Goal: Task Accomplishment & Management: Manage account settings

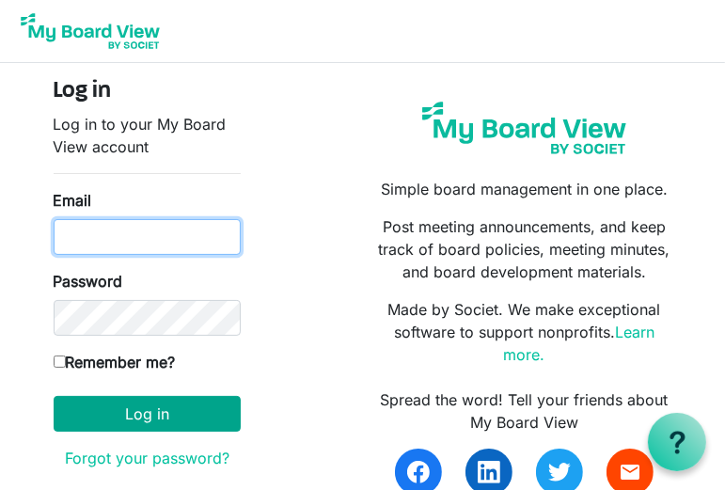
type input "kasey@partnerforbetter.com"
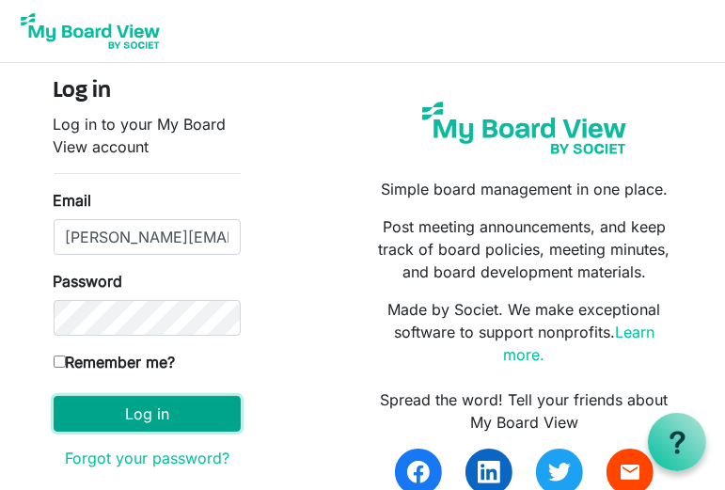
click at [145, 411] on button "Log in" at bounding box center [147, 414] width 187 height 36
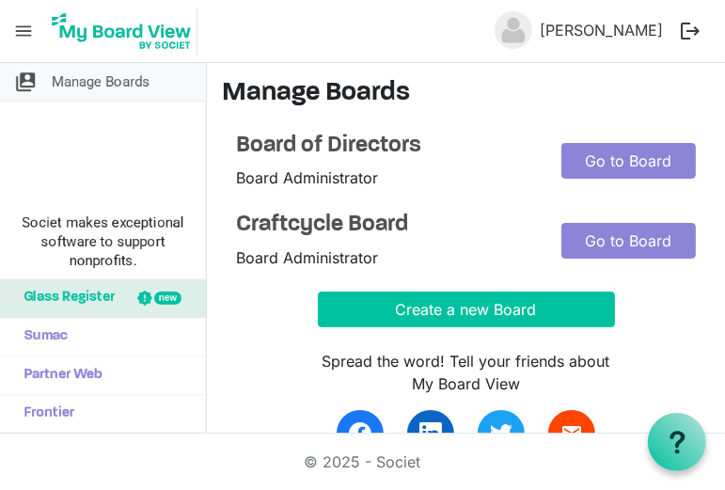
click at [114, 79] on span "Manage Boards" at bounding box center [101, 82] width 98 height 38
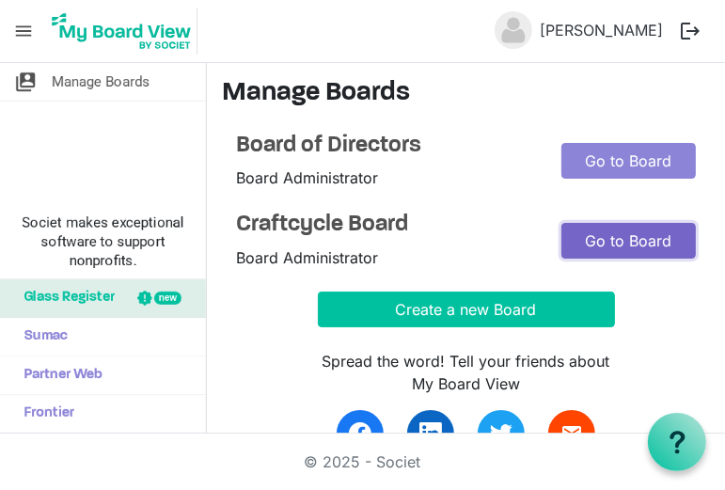
click at [639, 242] on link "Go to Board" at bounding box center [628, 241] width 134 height 36
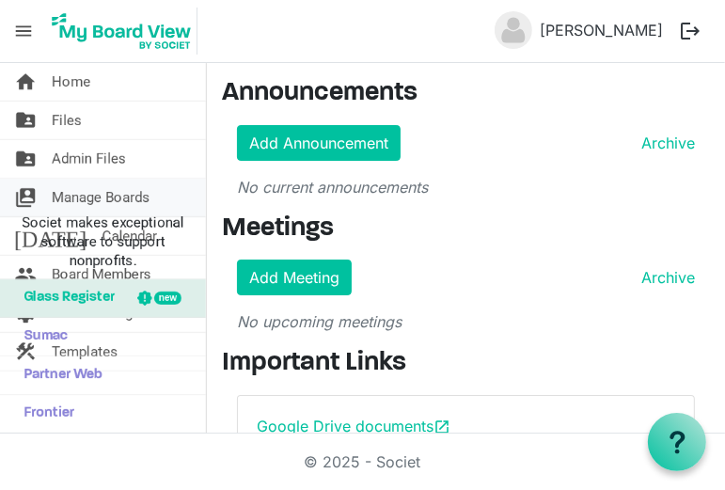
click at [117, 189] on span "Manage Boards" at bounding box center [101, 198] width 98 height 38
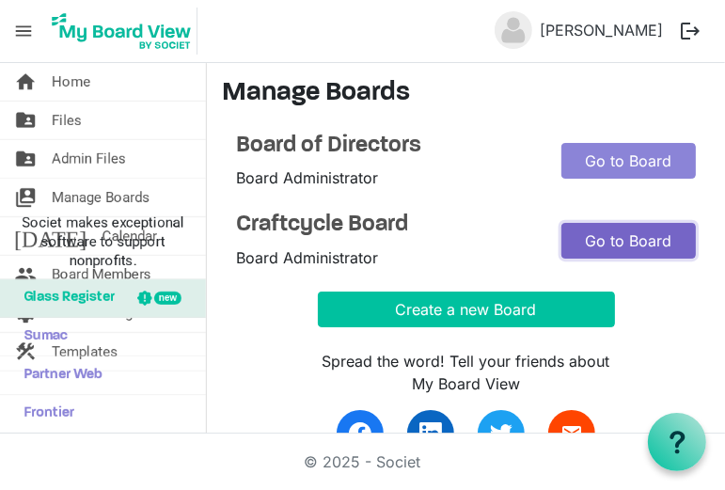
click at [621, 252] on link "Go to Board" at bounding box center [628, 241] width 134 height 36
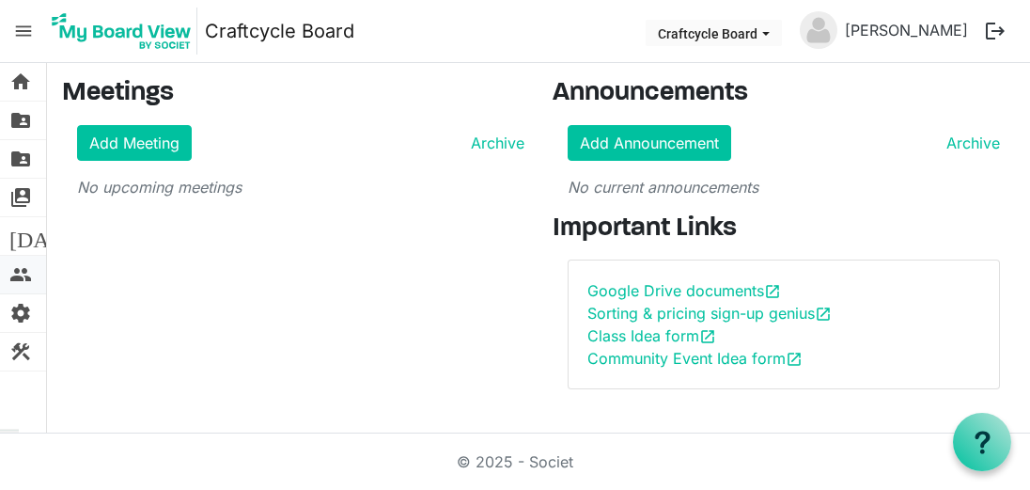
click at [26, 276] on span "people" at bounding box center [20, 275] width 23 height 38
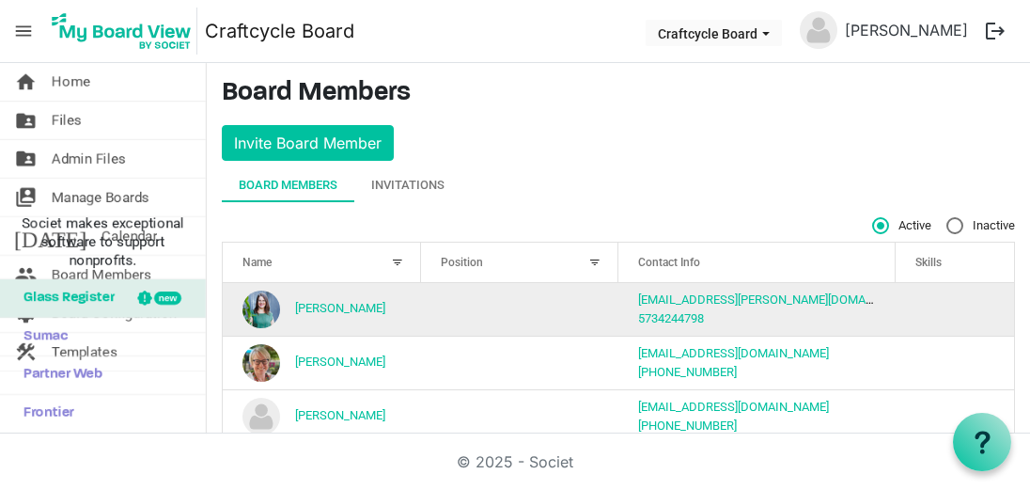
click at [444, 309] on td "column header Position" at bounding box center [520, 309] width 198 height 53
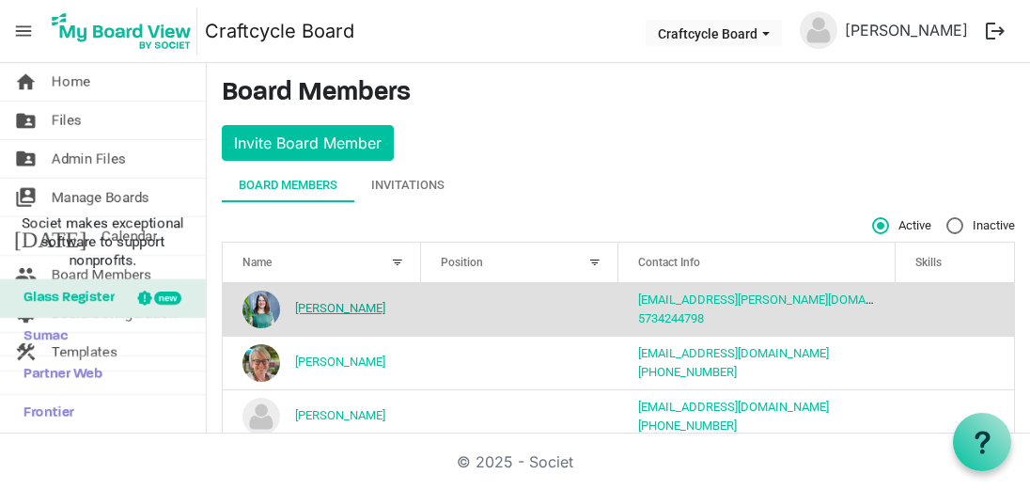
click at [325, 313] on link "[PERSON_NAME]" at bounding box center [340, 308] width 90 height 14
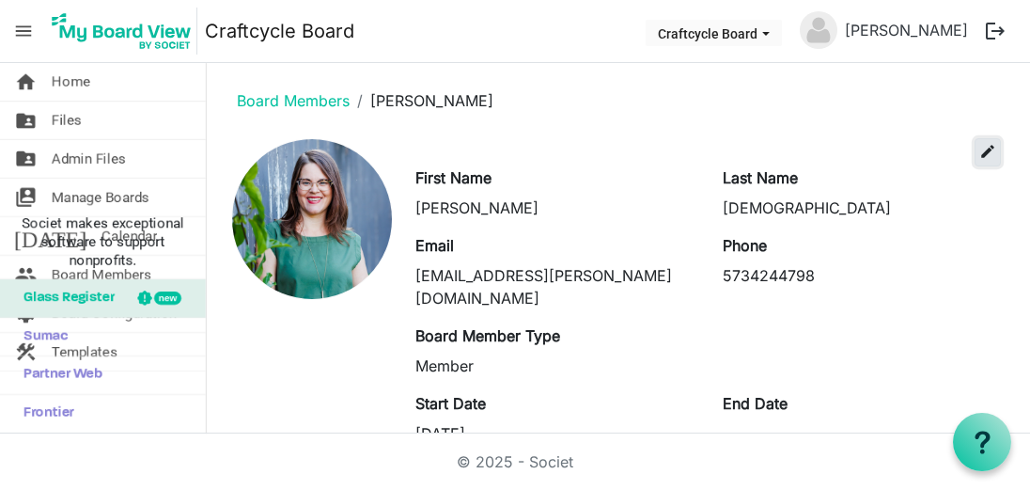
click at [978, 153] on button "edit" at bounding box center [988, 152] width 26 height 28
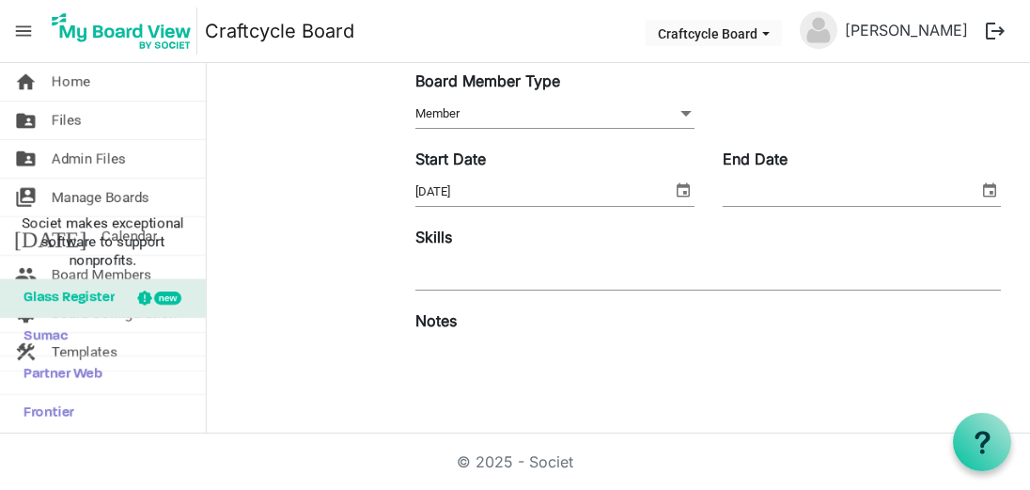
scroll to position [262, 0]
click at [635, 111] on span "Member Member" at bounding box center [554, 112] width 278 height 29
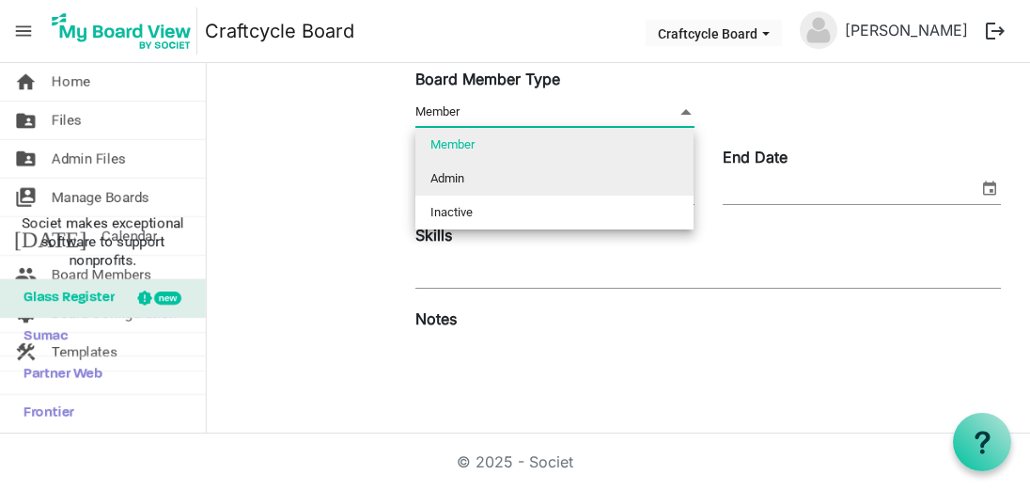
click at [599, 178] on li "Admin" at bounding box center [554, 179] width 278 height 34
type input "Admin"
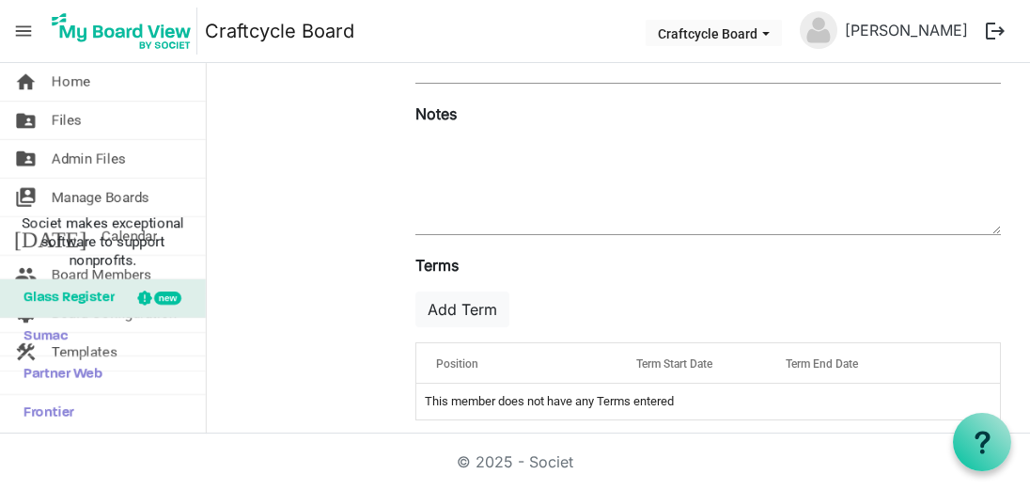
scroll to position [481, 0]
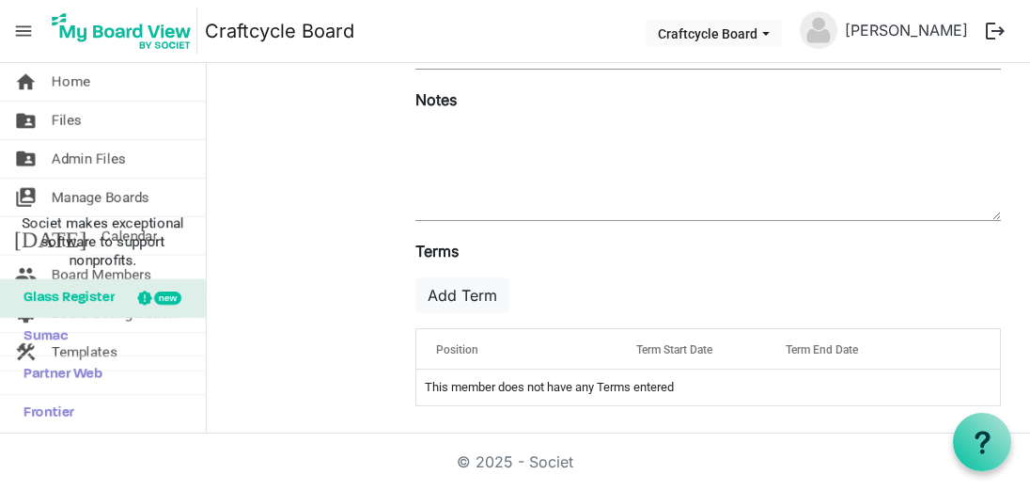
click at [726, 268] on div "Terms Add Term OK OK Cancel Index Position Term Start Date Term End Date terms-…" at bounding box center [708, 330] width 614 height 181
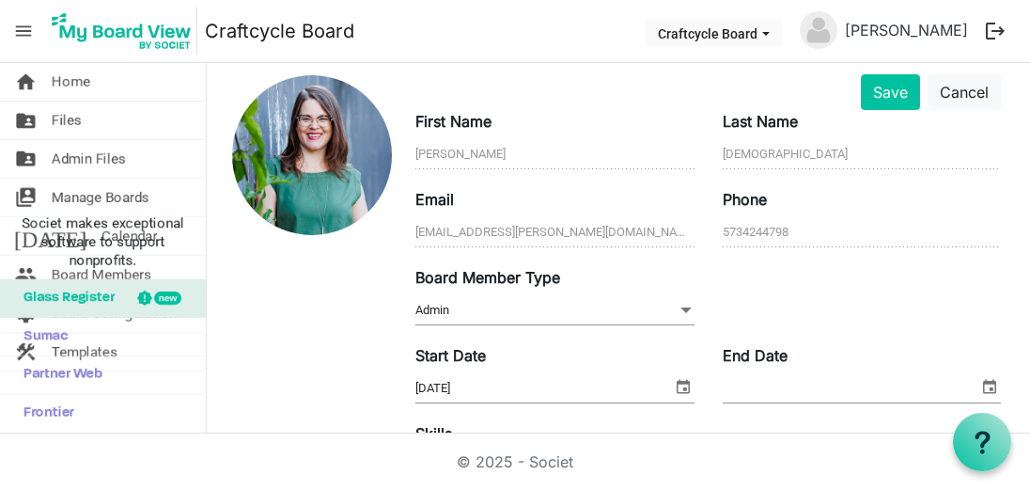
scroll to position [0, 0]
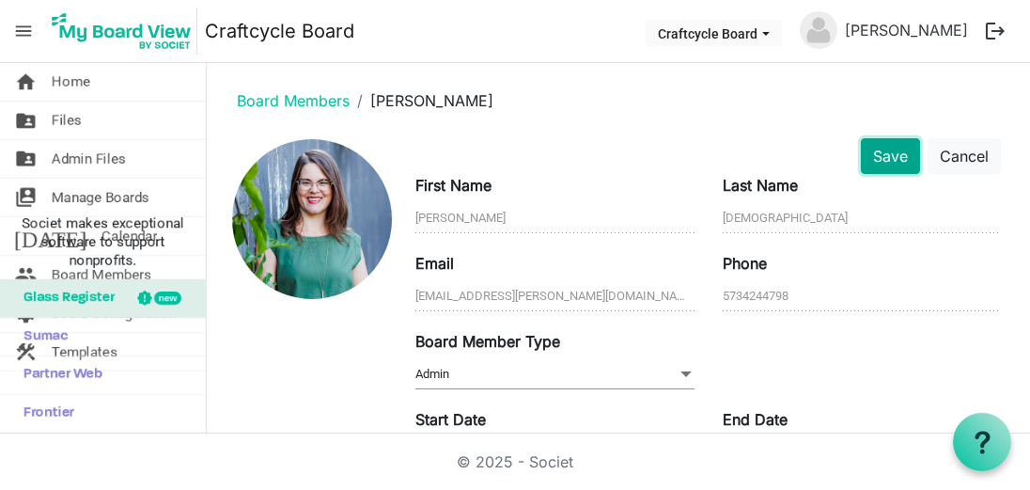
click at [884, 155] on button "Save" at bounding box center [890, 156] width 59 height 36
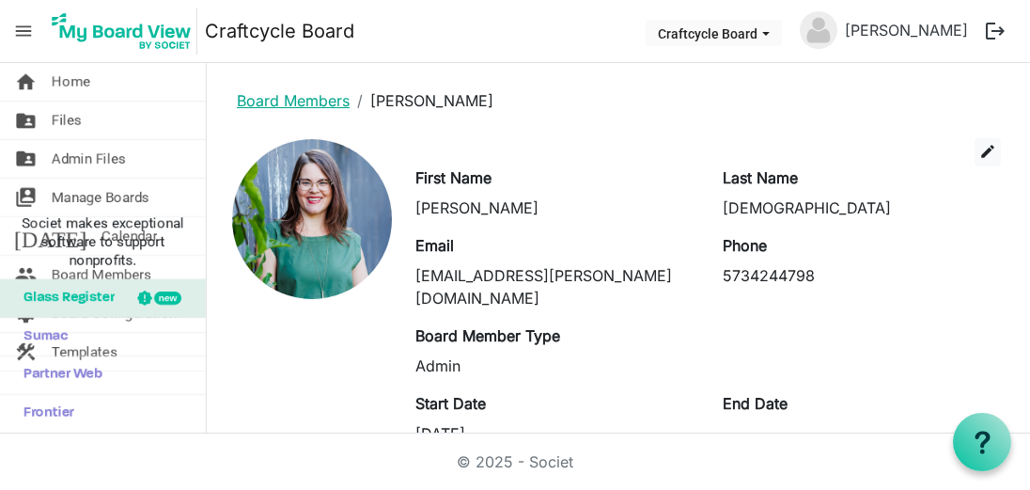
click at [277, 101] on link "Board Members" at bounding box center [293, 100] width 113 height 19
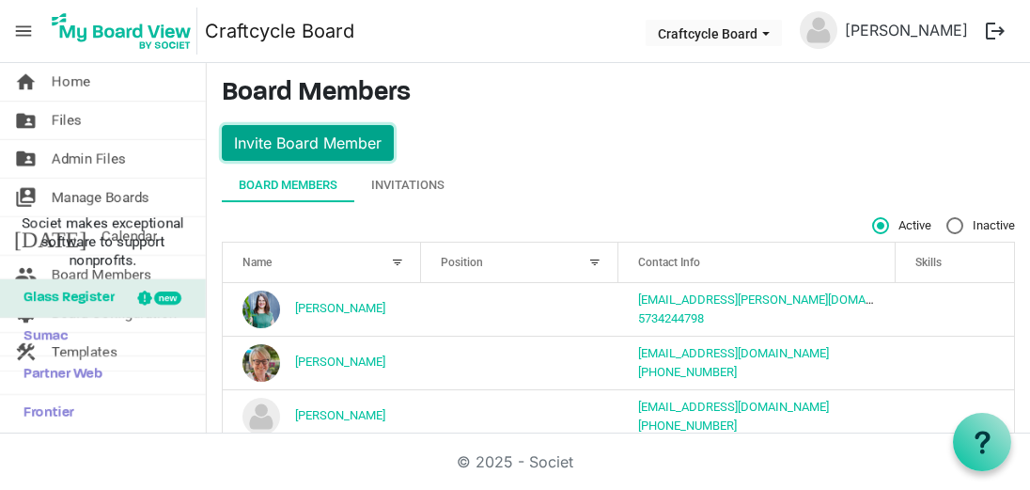
click at [316, 138] on button "Invite Board Member" at bounding box center [308, 143] width 172 height 36
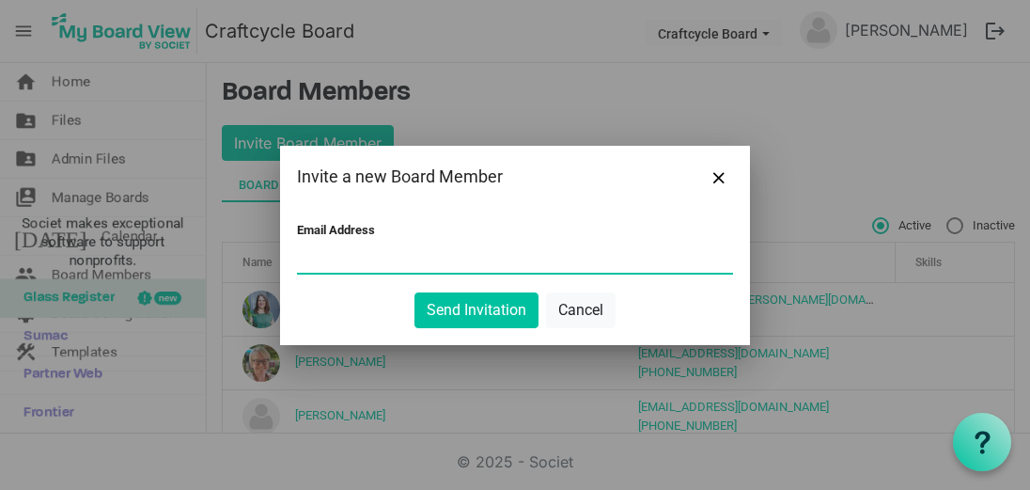
paste input "ndavis@discoverthedistrict.com"
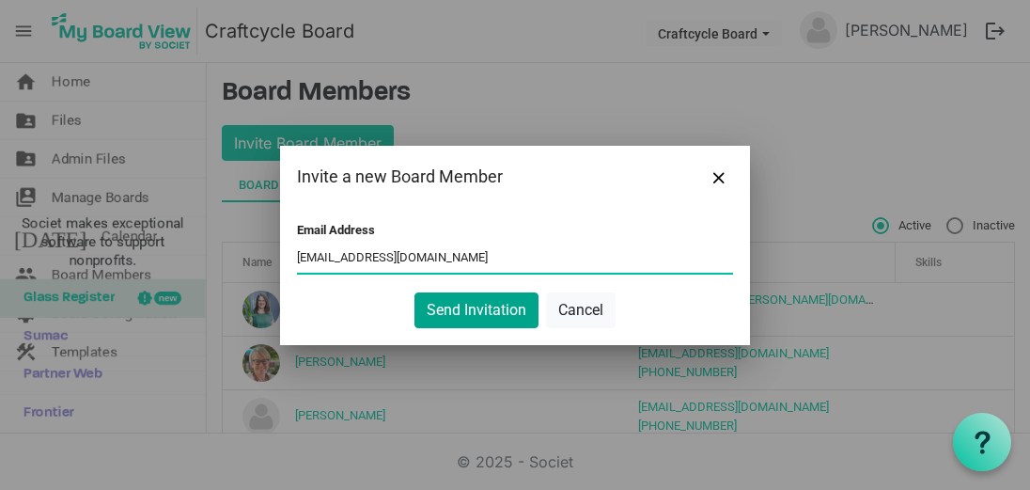
type input "ndavis@discoverthedistrict.com"
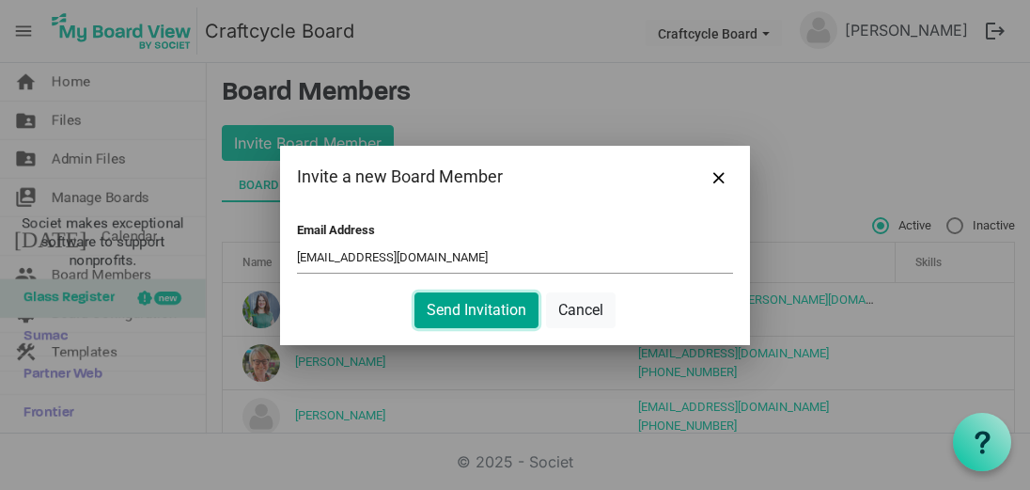
click at [454, 296] on button "Send Invitation" at bounding box center [476, 310] width 124 height 36
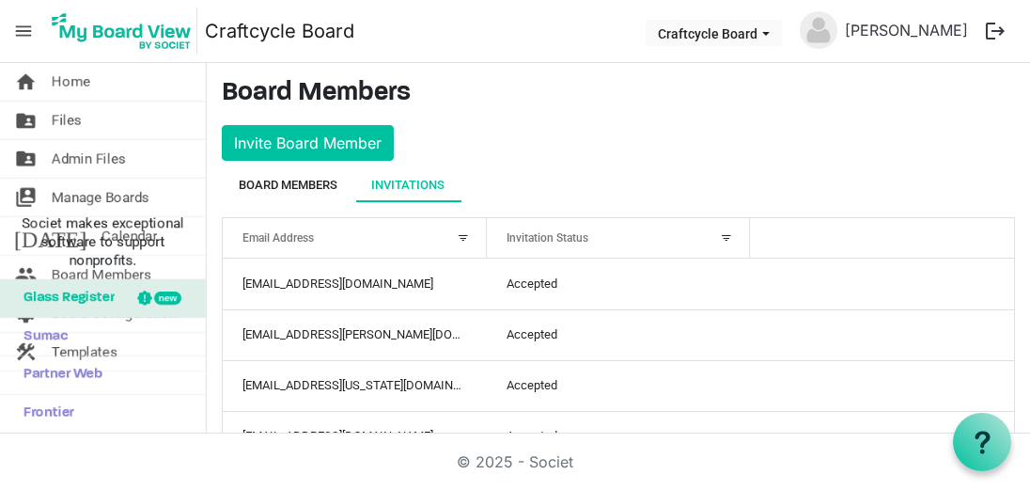
click at [307, 187] on div "Board Members" at bounding box center [288, 185] width 99 height 19
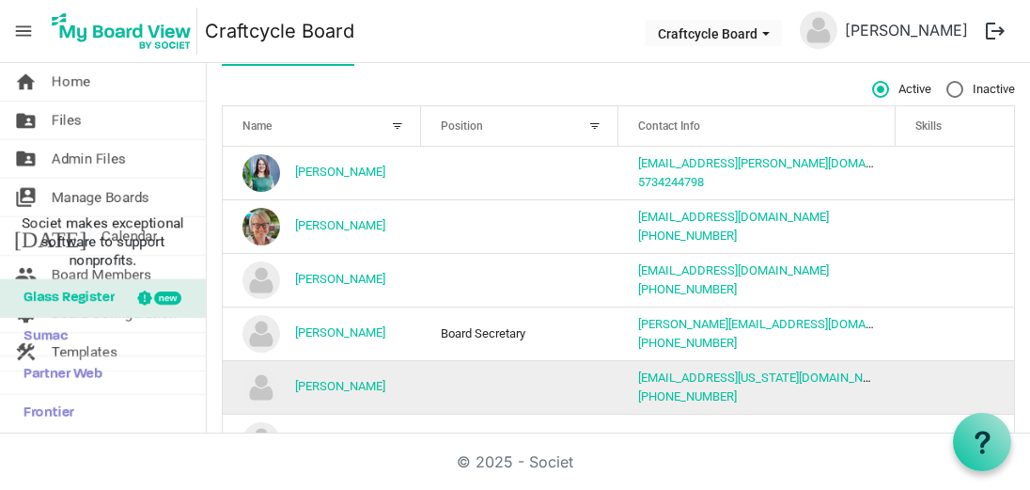
scroll to position [135, 0]
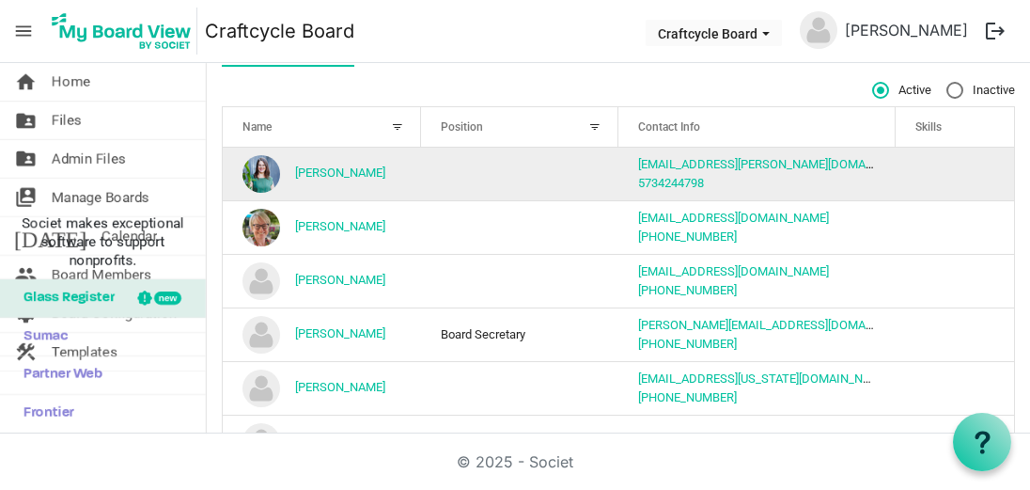
click at [904, 177] on td "is template cell column header Skills" at bounding box center [955, 174] width 118 height 53
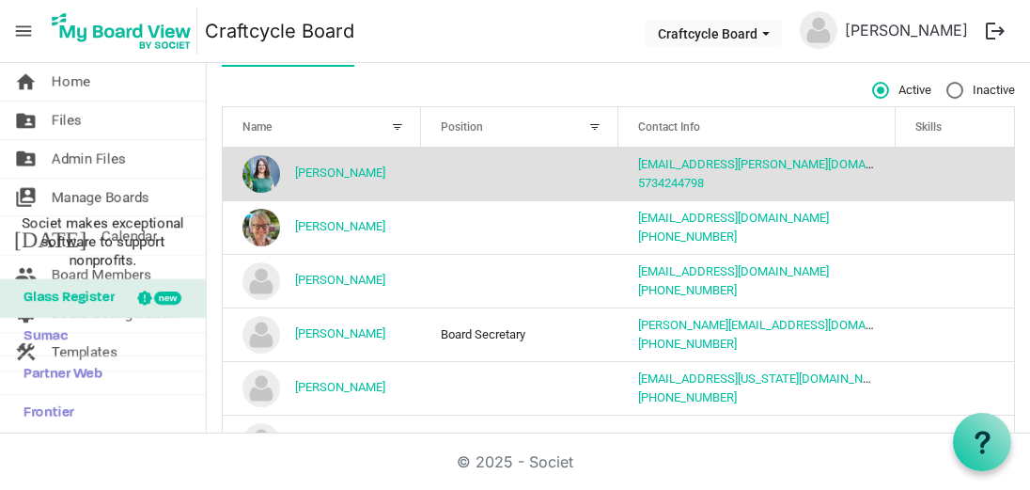
click at [600, 123] on div at bounding box center [595, 127] width 21 height 21
click at [424, 190] on td "column header Position" at bounding box center [520, 174] width 198 height 53
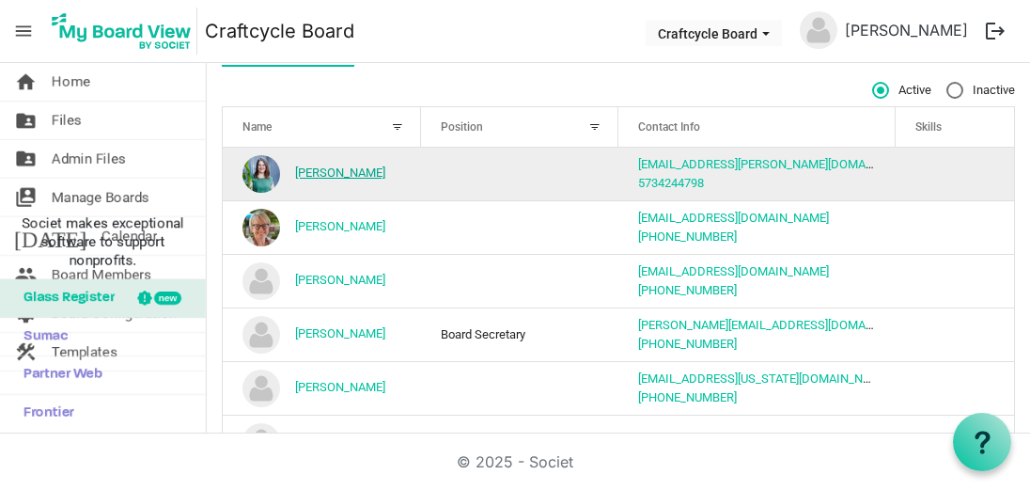
click at [363, 169] on link "[PERSON_NAME]" at bounding box center [340, 172] width 90 height 14
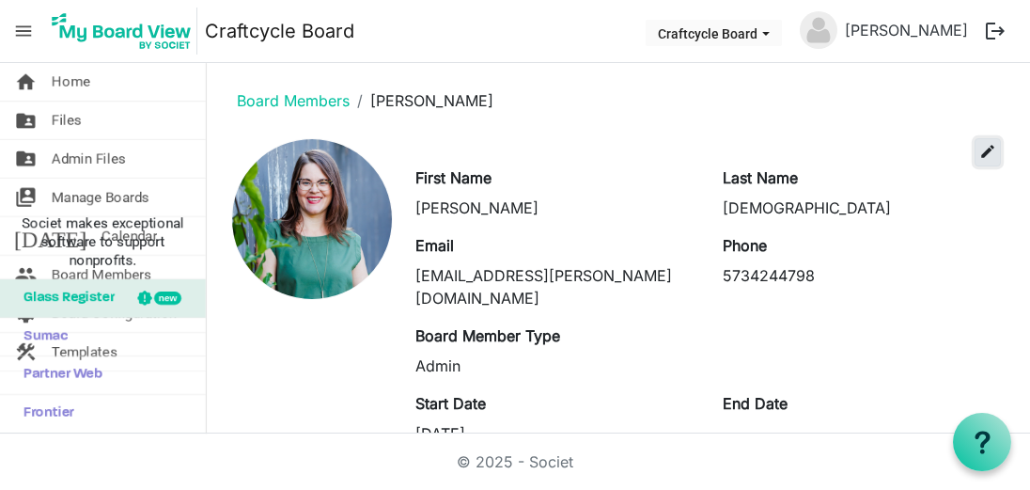
click at [979, 148] on span "edit" at bounding box center [987, 151] width 17 height 17
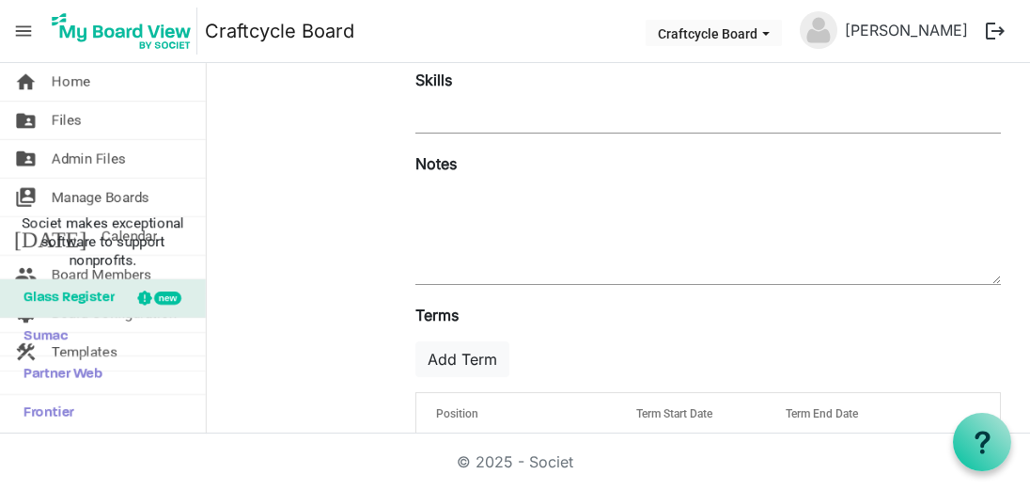
scroll to position [481, 0]
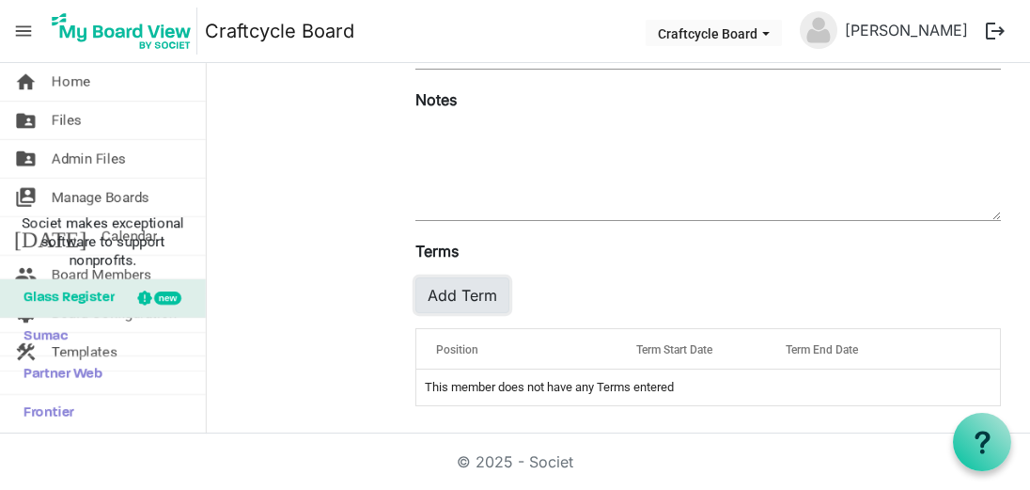
click at [462, 302] on button "Add Term" at bounding box center [462, 295] width 94 height 36
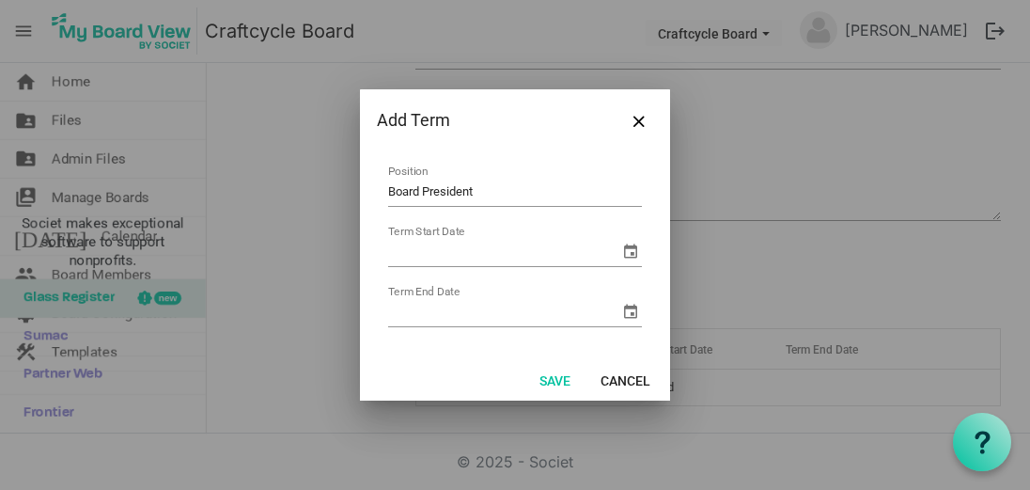
type input "Board President"
click at [476, 267] on div "Term Start Date" at bounding box center [515, 252] width 254 height 29
click at [632, 242] on span "select" at bounding box center [630, 251] width 23 height 23
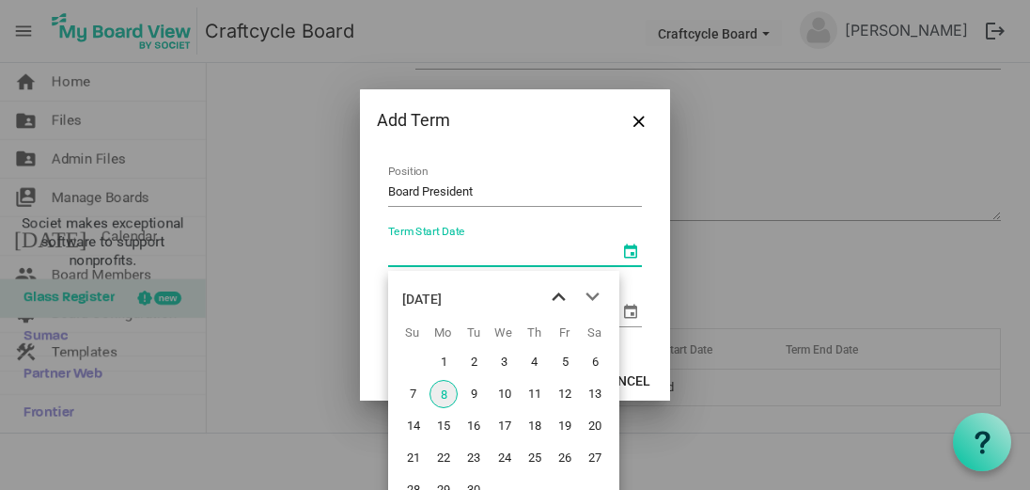
click at [561, 303] on span "previous month" at bounding box center [558, 297] width 33 height 34
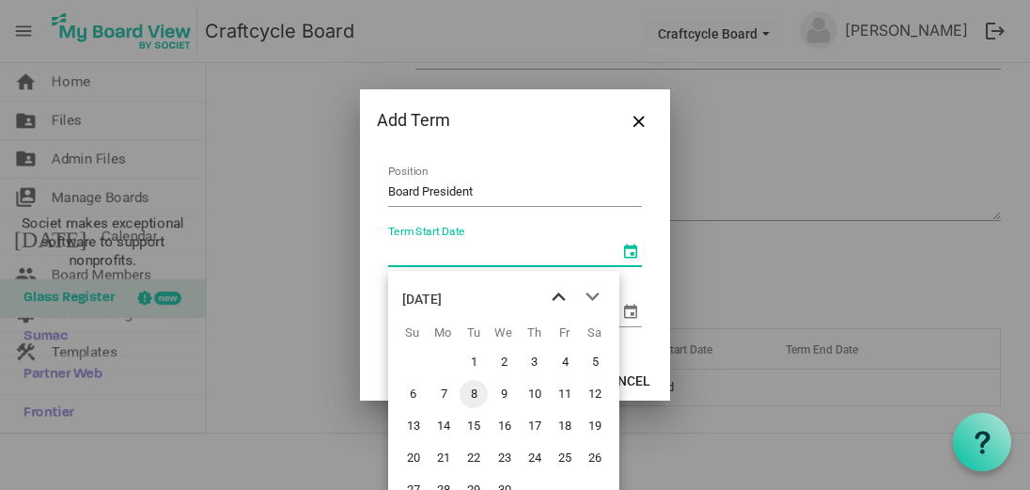
click at [561, 303] on span "previous month" at bounding box center [558, 297] width 33 height 34
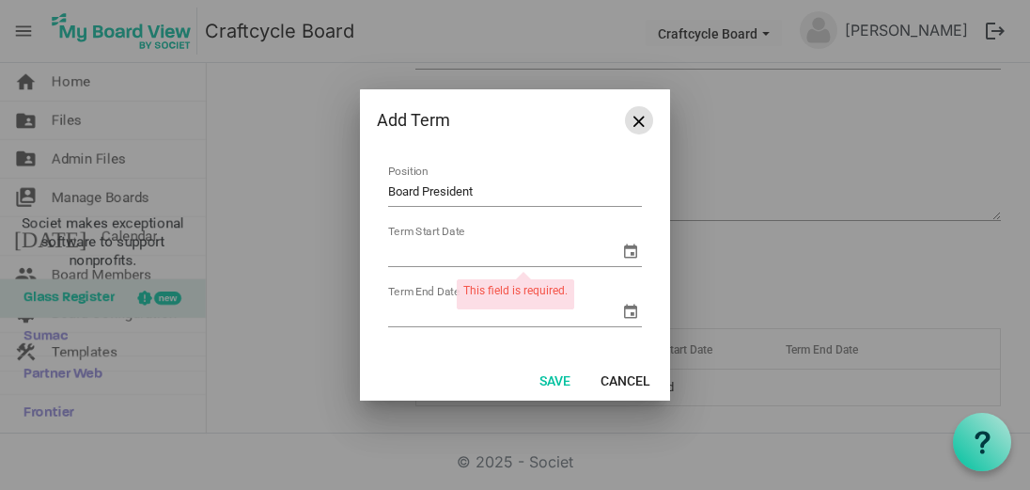
click at [635, 127] on span "Close" at bounding box center [638, 121] width 11 height 11
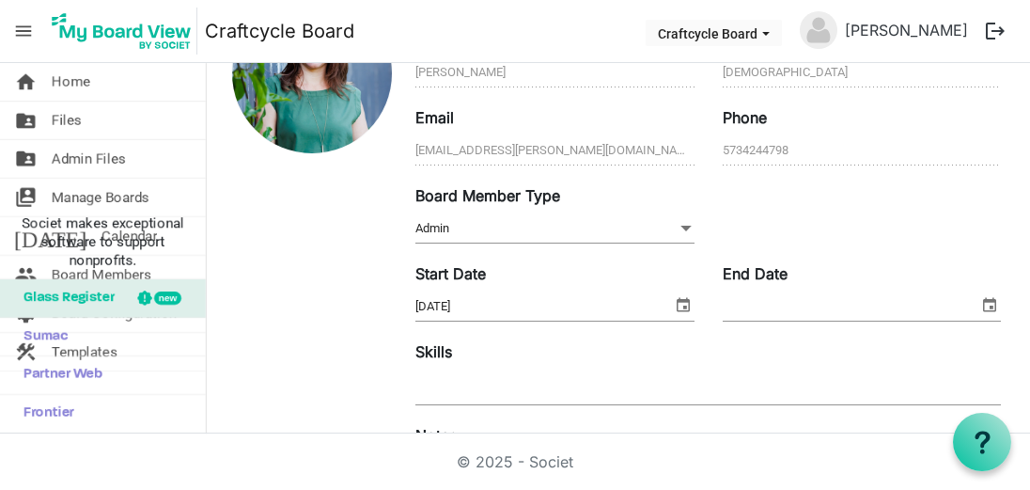
scroll to position [0, 0]
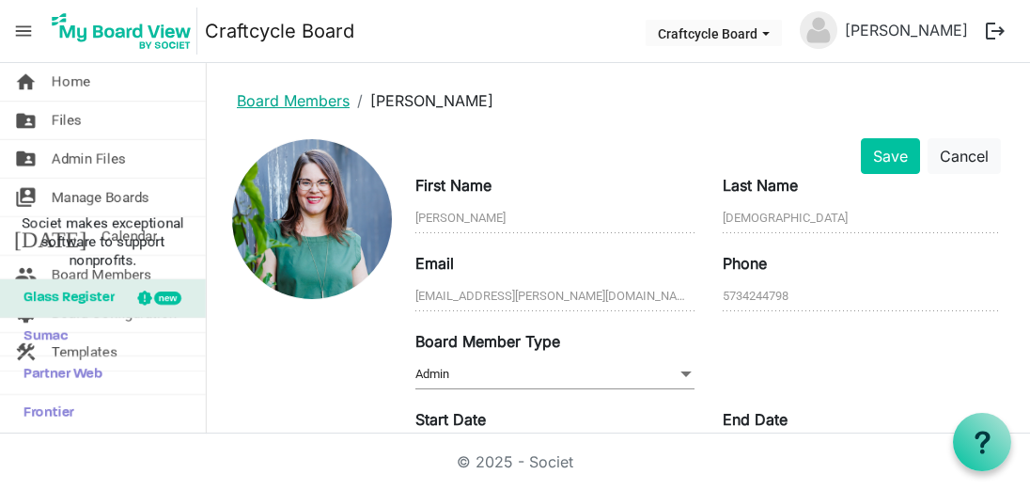
click at [320, 94] on link "Board Members" at bounding box center [293, 100] width 113 height 19
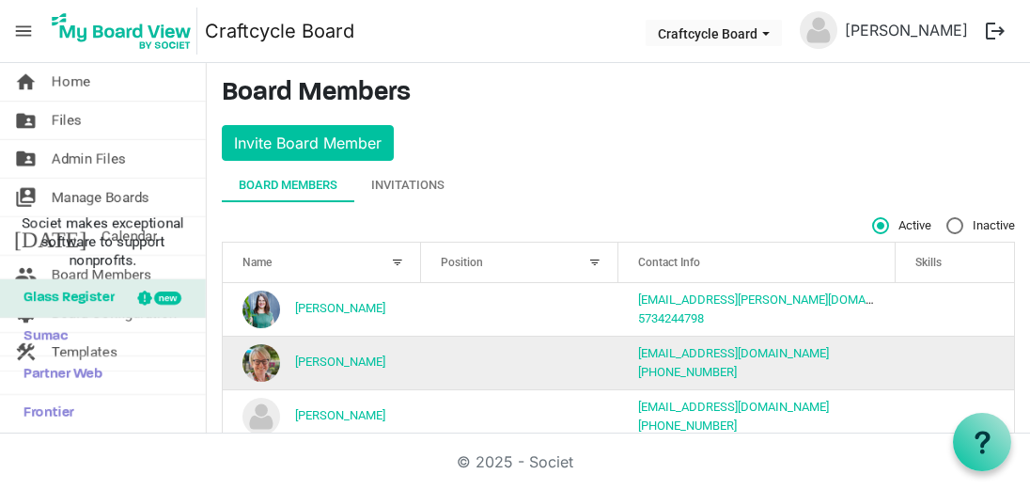
scroll to position [252, 0]
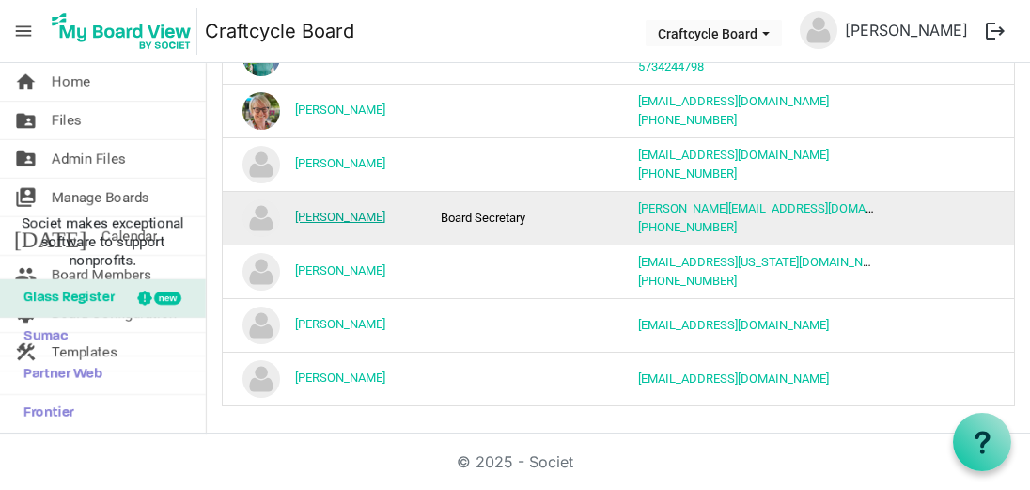
click at [362, 214] on link "[PERSON_NAME]" at bounding box center [340, 217] width 90 height 14
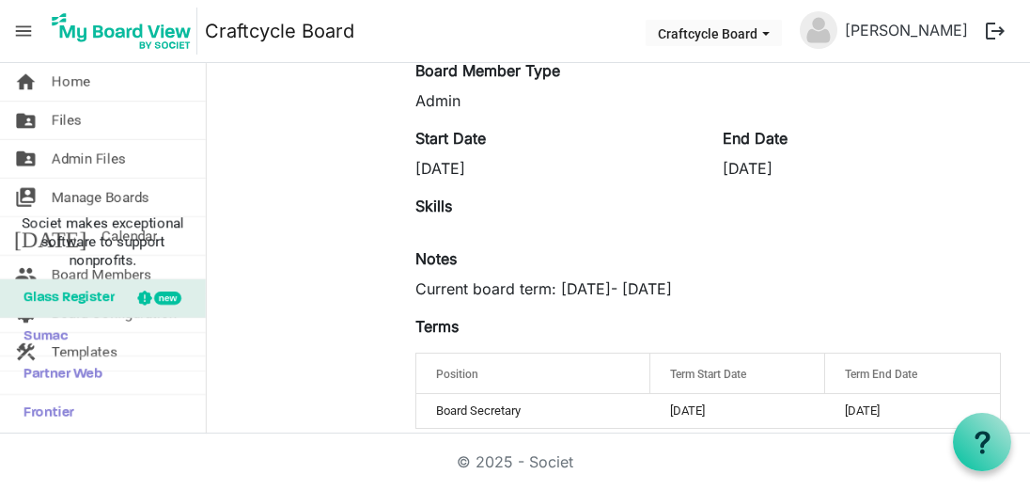
scroll to position [267, 0]
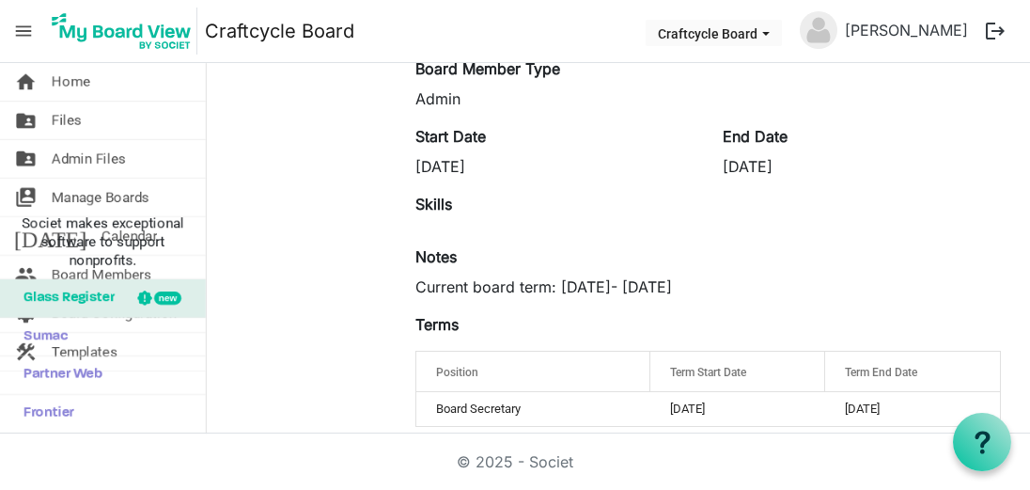
drag, startPoint x: 804, startPoint y: 142, endPoint x: 395, endPoint y: 142, distance: 409.7
click at [395, 142] on div "edit First Name [PERSON_NAME] Last Name [PERSON_NAME] Email [PERSON_NAME][EMAIL…" at bounding box center [618, 156] width 793 height 570
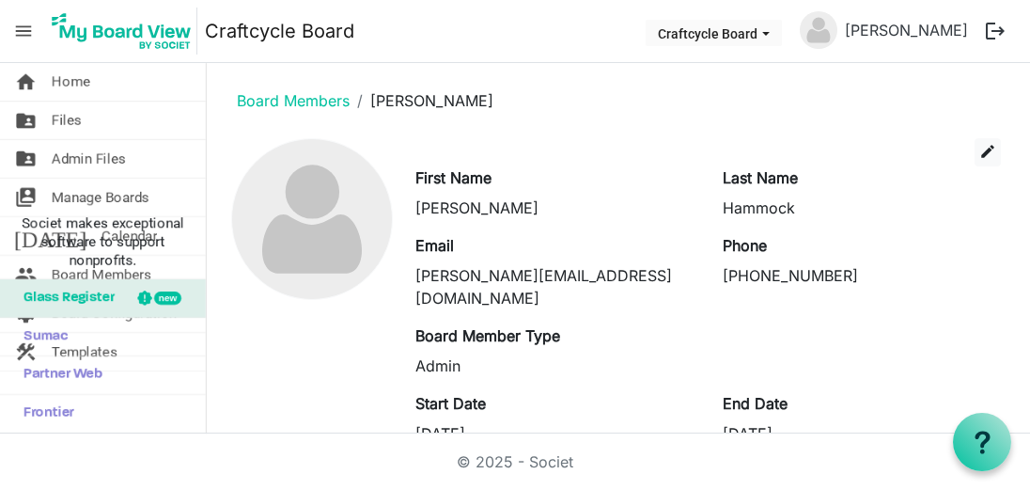
click at [471, 150] on div "edit" at bounding box center [708, 152] width 614 height 28
click at [308, 101] on link "Board Members" at bounding box center [293, 100] width 113 height 19
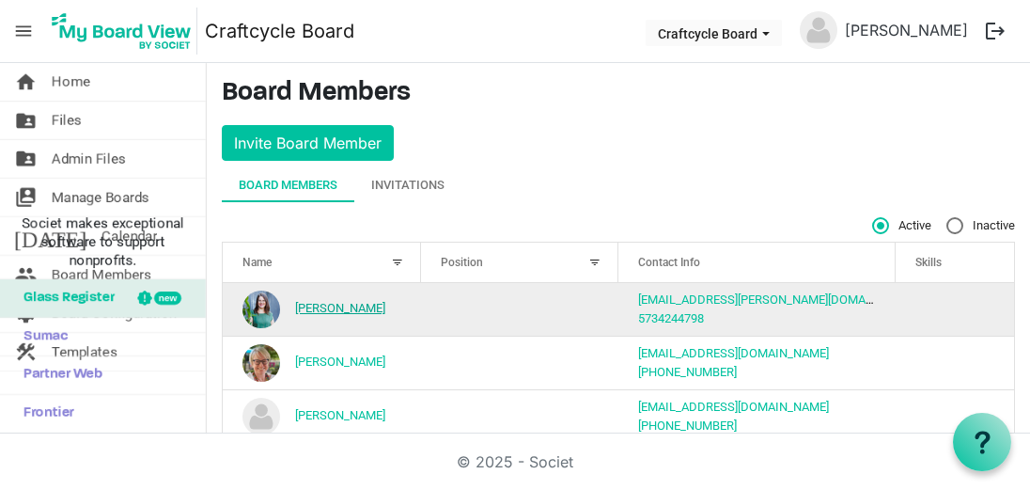
click at [357, 302] on link "[PERSON_NAME]" at bounding box center [340, 308] width 90 height 14
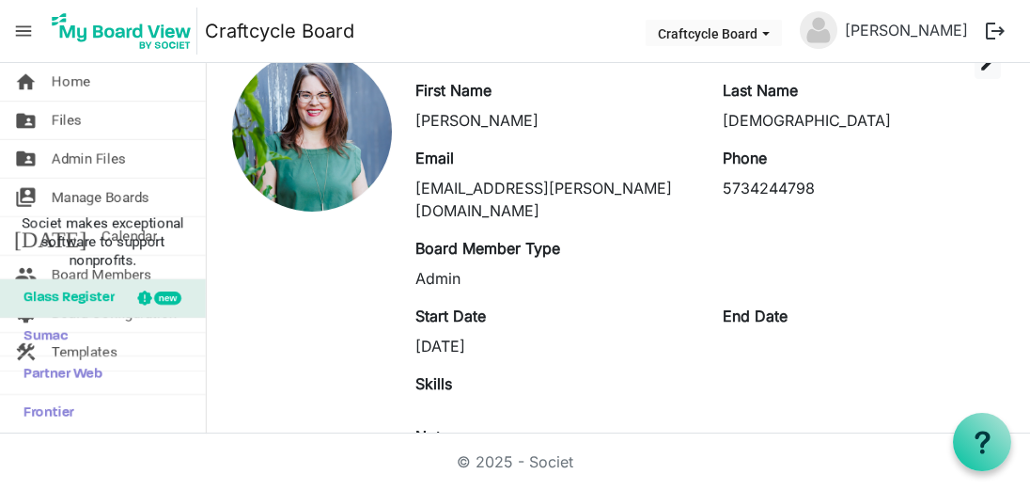
scroll to position [61, 0]
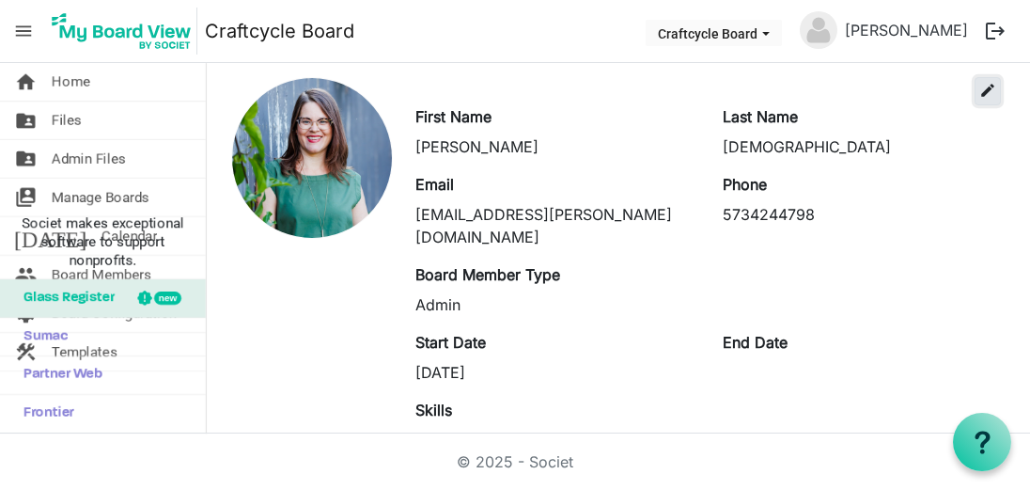
click at [990, 91] on span "edit" at bounding box center [987, 90] width 17 height 17
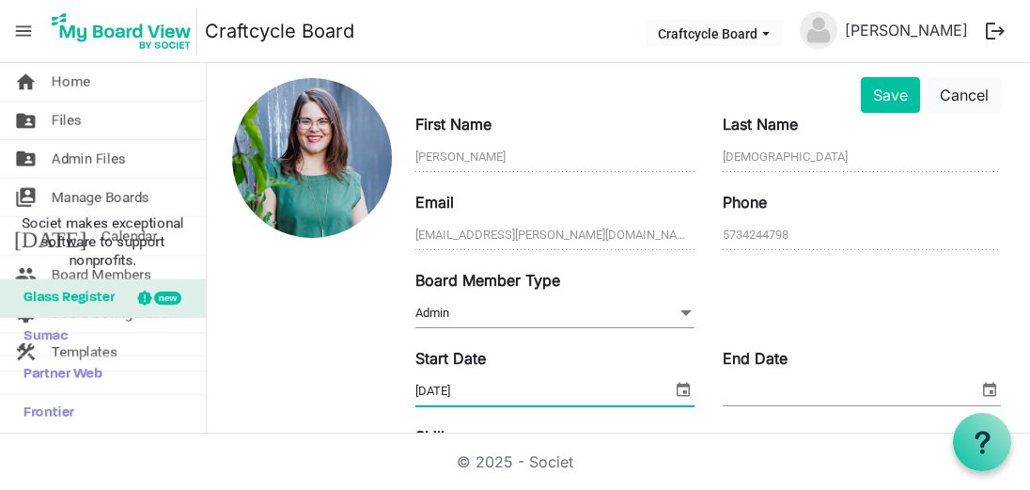
click at [503, 381] on input "[DATE]" at bounding box center [543, 391] width 256 height 28
click at [440, 390] on input "[DATE]" at bounding box center [543, 391] width 256 height 28
type input "[DATE]"
click at [773, 382] on input "End Date" at bounding box center [851, 391] width 256 height 28
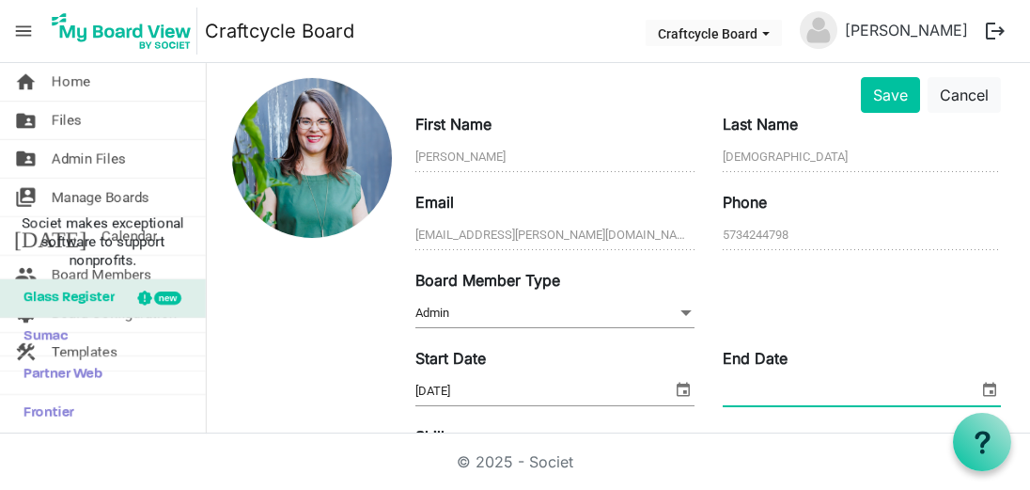
click at [988, 385] on span "select" at bounding box center [989, 389] width 23 height 24
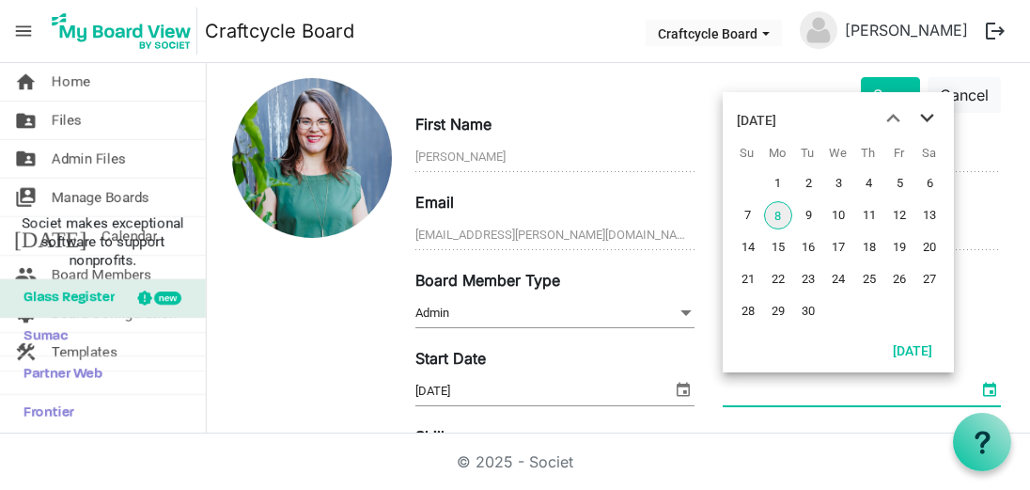
click at [927, 117] on span "next month" at bounding box center [927, 118] width 33 height 34
click at [776, 121] on div "[DATE]" at bounding box center [756, 120] width 39 height 38
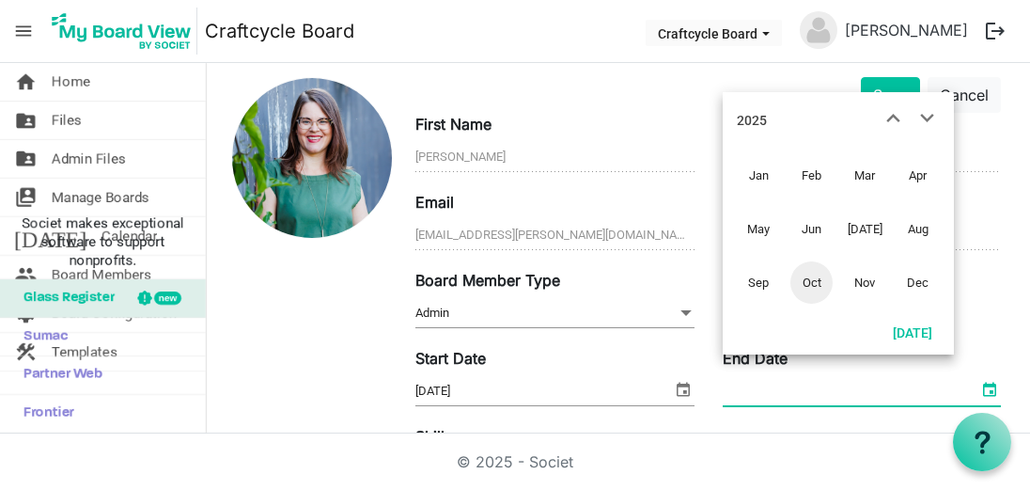
click at [761, 118] on div "2025" at bounding box center [752, 120] width 30 height 38
click at [754, 281] on span "2027" at bounding box center [759, 282] width 42 height 42
click at [815, 222] on span "Jun" at bounding box center [811, 229] width 42 height 42
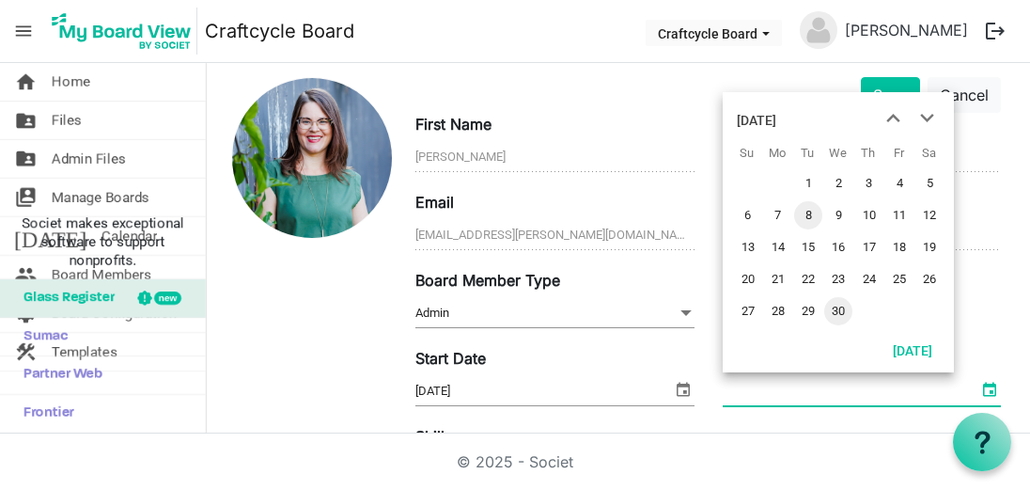
click at [840, 307] on span "30" at bounding box center [838, 311] width 28 height 28
type input "[DATE]"
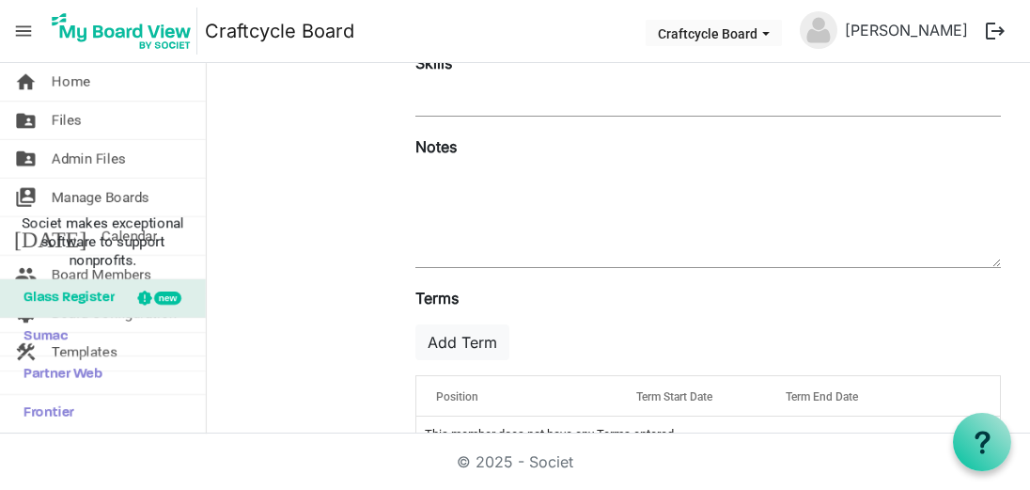
scroll to position [481, 0]
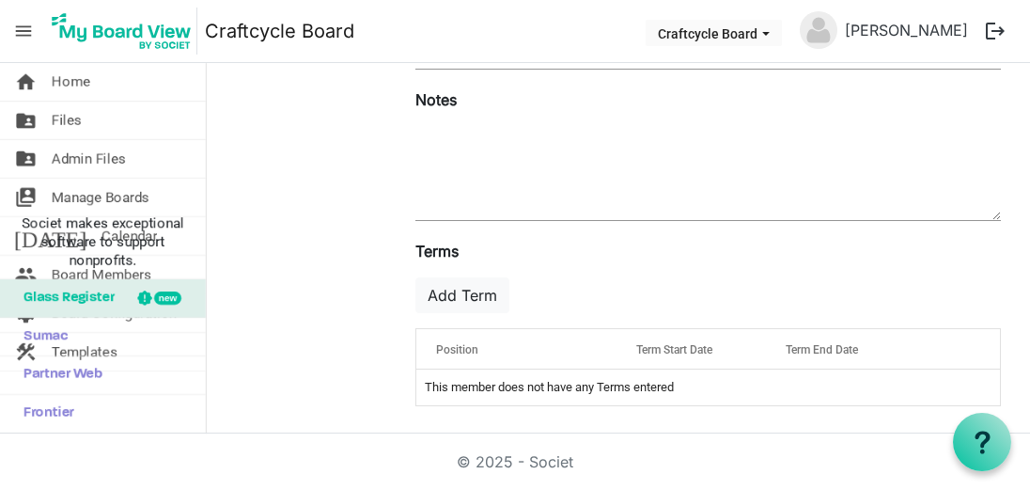
click at [919, 289] on div "Add Term" at bounding box center [708, 295] width 614 height 36
click at [444, 289] on button "Add Term" at bounding box center [462, 295] width 94 height 36
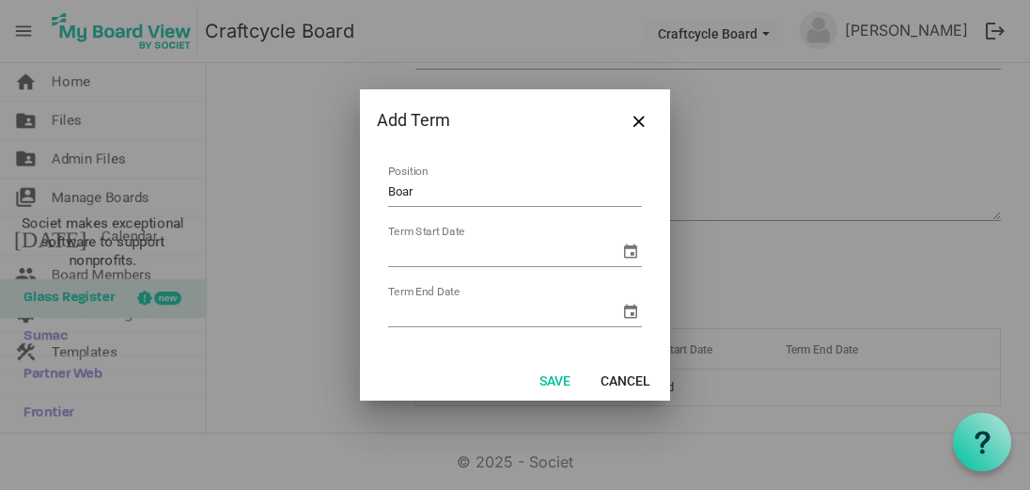
type input "Board President"
click at [506, 259] on input "Term Start Date" at bounding box center [503, 252] width 231 height 28
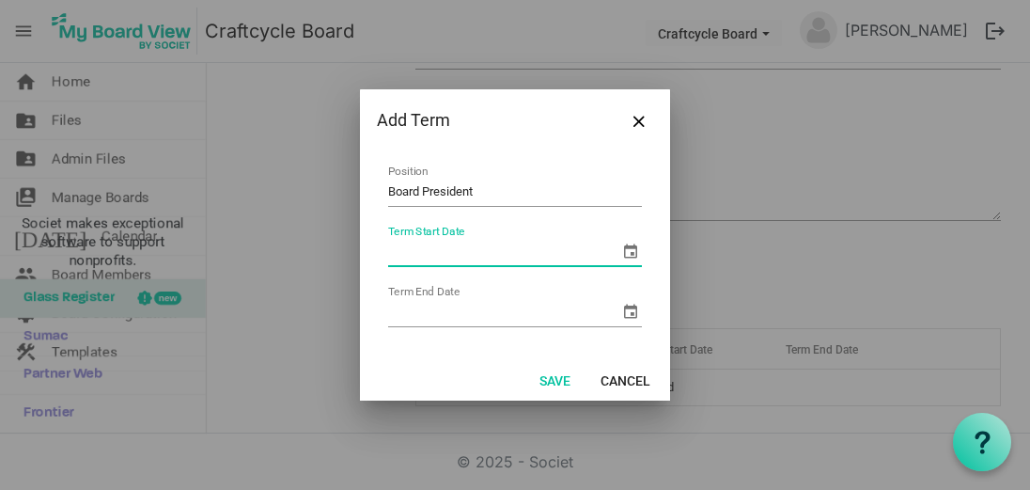
click at [620, 254] on span "select" at bounding box center [630, 251] width 23 height 23
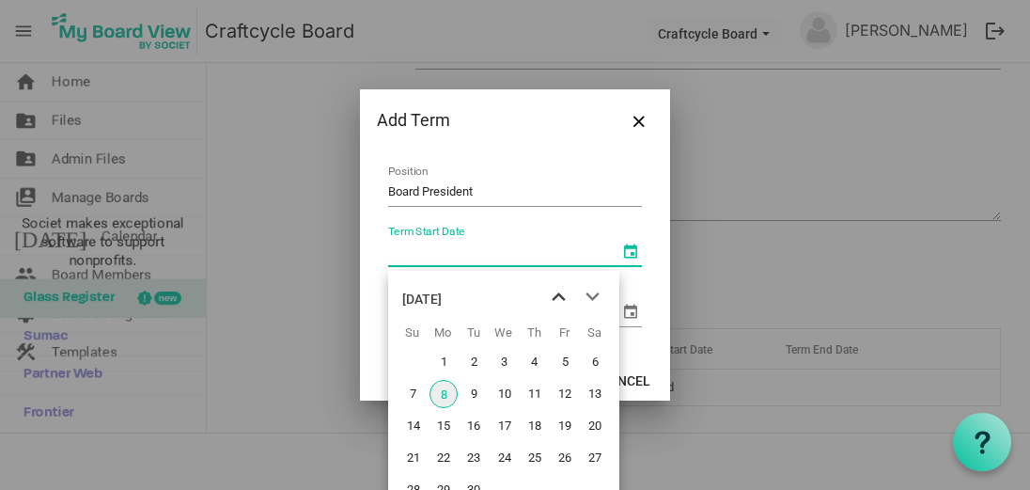
click at [557, 302] on span "previous month" at bounding box center [558, 297] width 33 height 34
click at [594, 302] on span "next month" at bounding box center [592, 297] width 33 height 34
click at [472, 354] on span "1" at bounding box center [474, 362] width 28 height 28
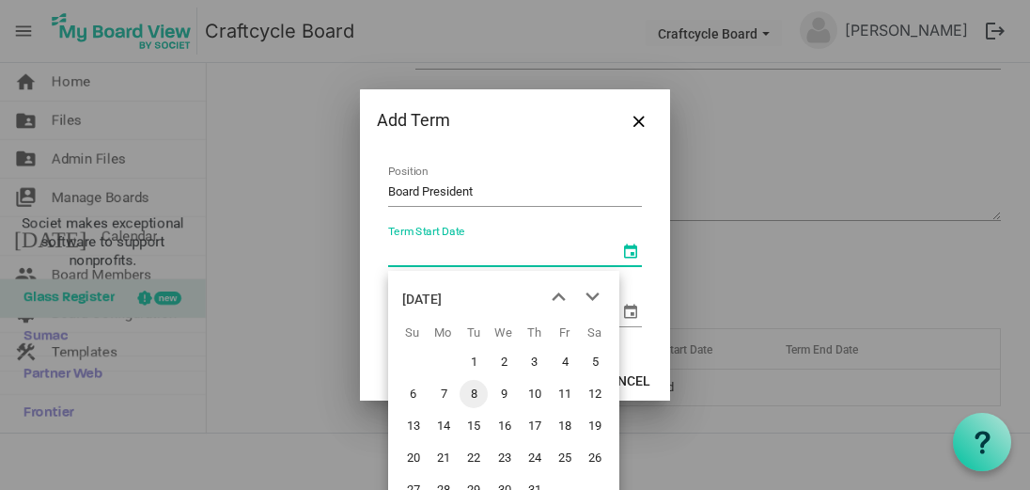
type input "[DATE]"
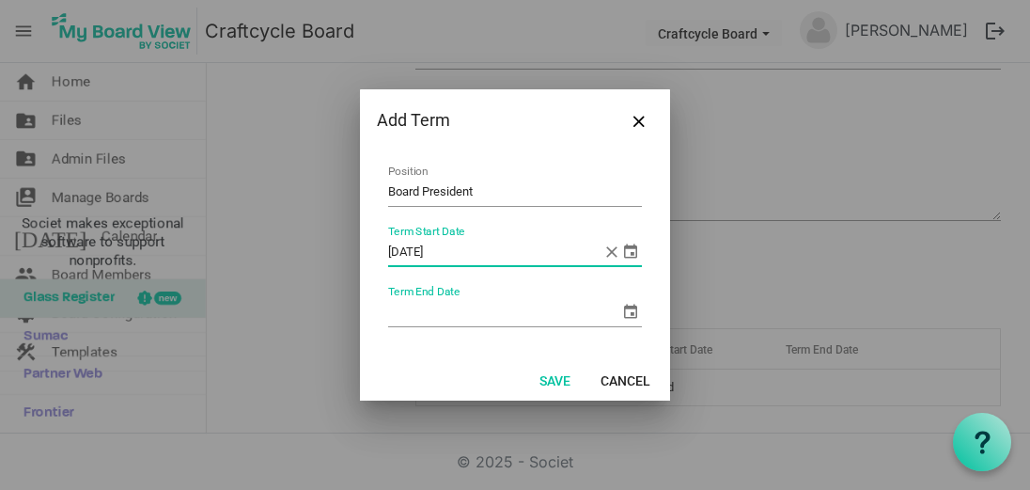
click at [624, 316] on span "select" at bounding box center [630, 311] width 23 height 23
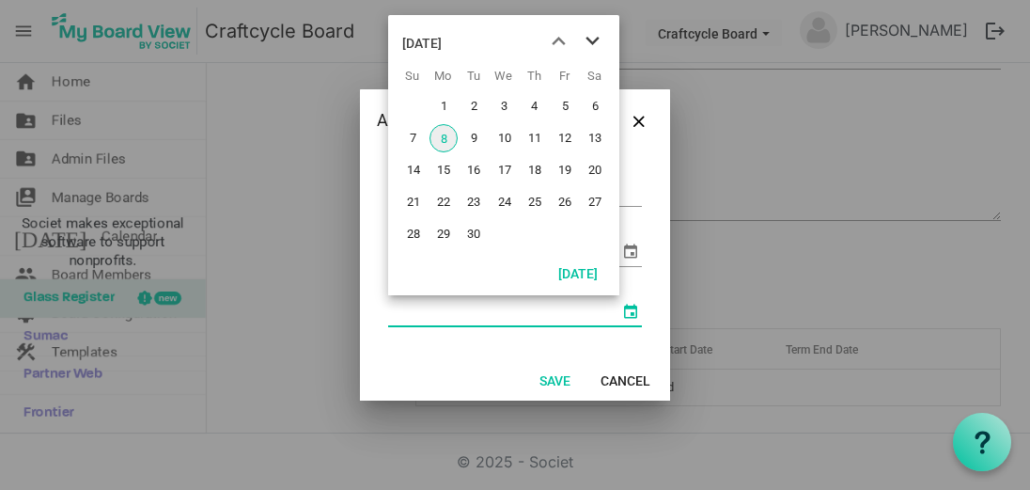
click at [595, 40] on span "next month" at bounding box center [592, 41] width 33 height 34
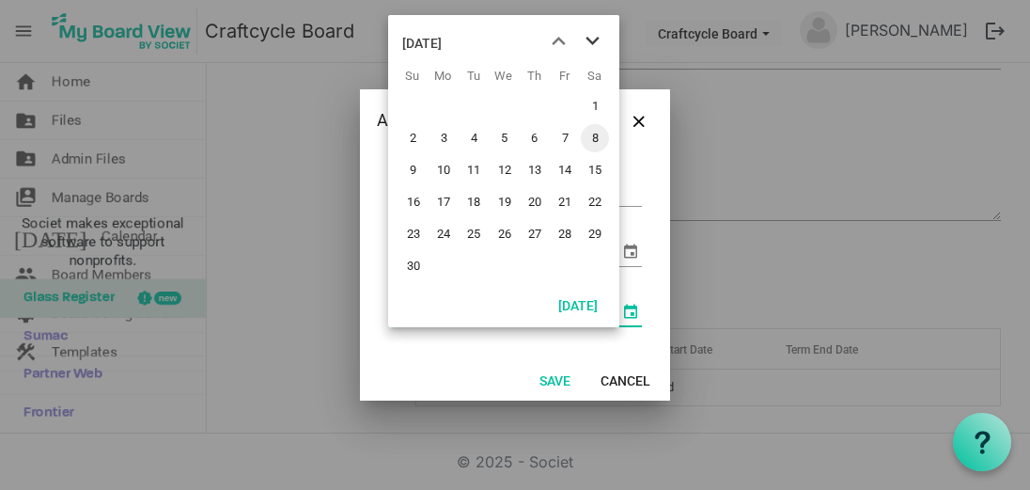
click at [595, 40] on span "next month" at bounding box center [592, 41] width 33 height 34
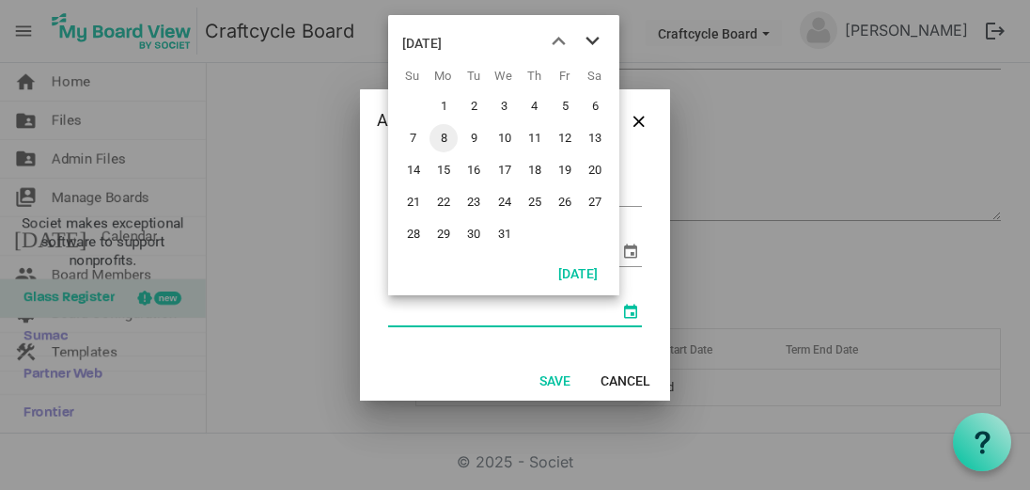
click at [595, 40] on span "next month" at bounding box center [592, 41] width 33 height 34
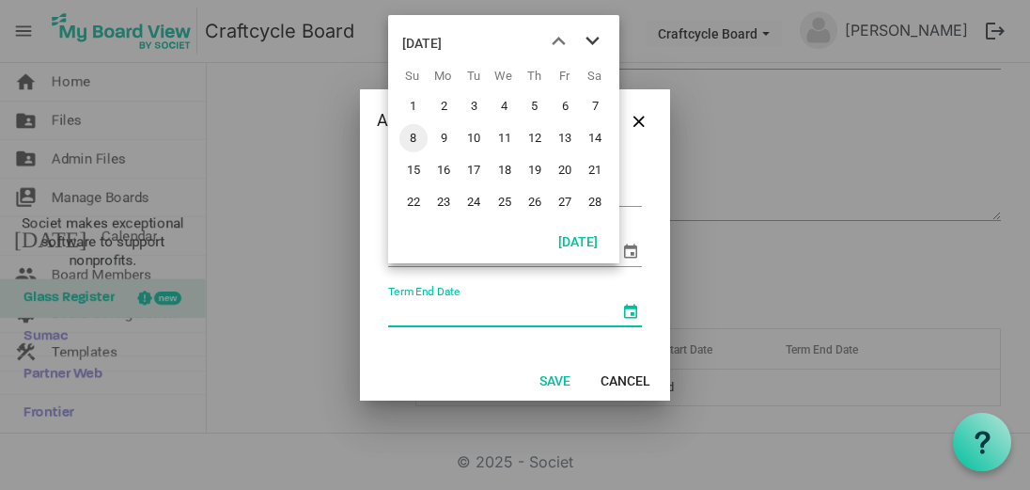
click at [595, 40] on span "next month" at bounding box center [592, 41] width 33 height 34
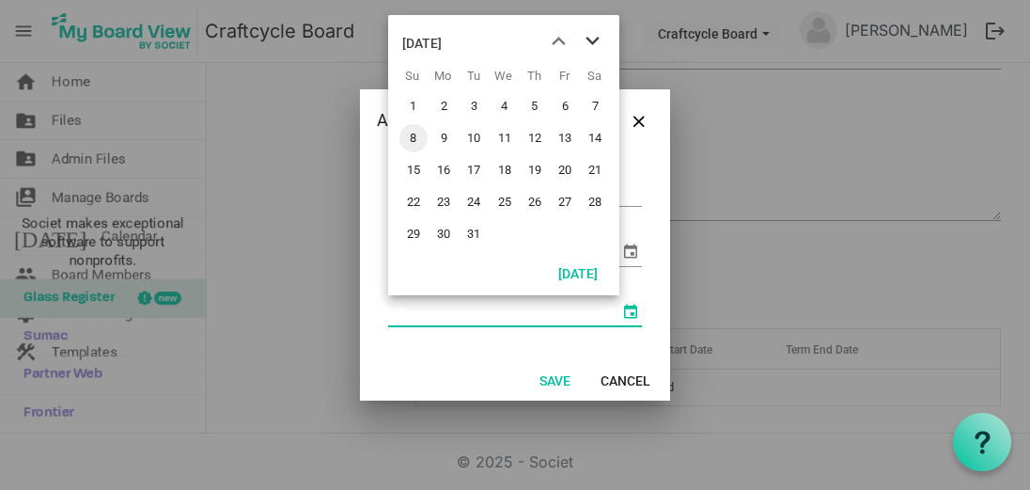
click at [595, 40] on span "next month" at bounding box center [592, 41] width 33 height 34
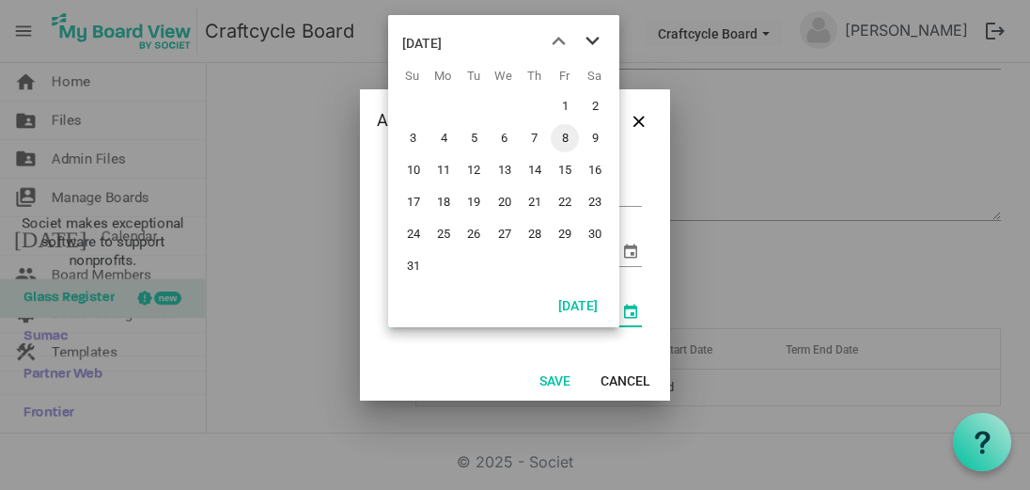
click at [595, 40] on span "next month" at bounding box center [592, 41] width 33 height 34
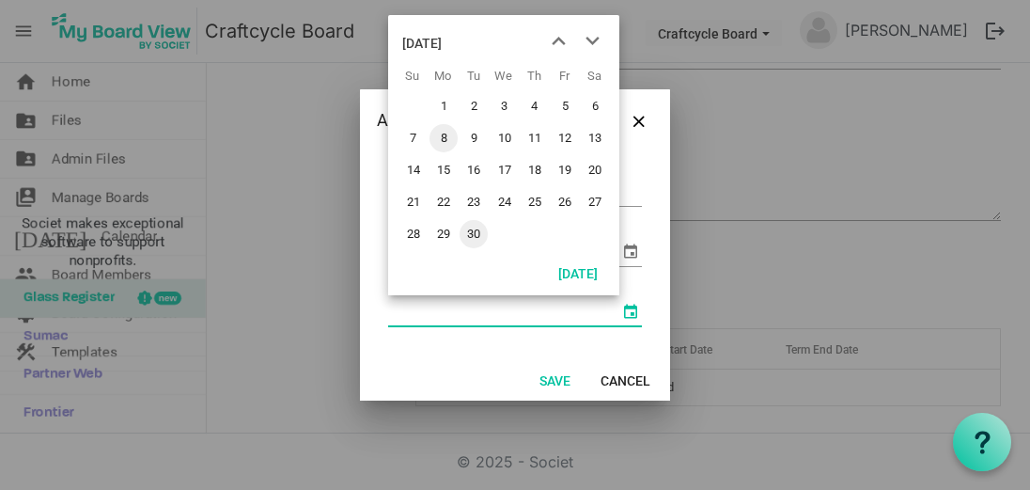
click at [476, 230] on span "30" at bounding box center [474, 234] width 28 height 28
type input "[DATE]"
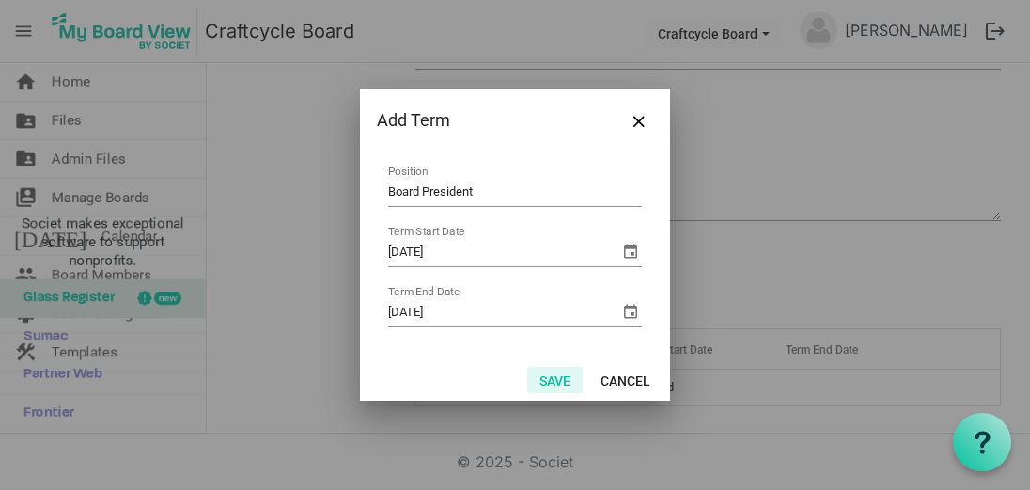
click at [552, 375] on button "Save" at bounding box center [554, 380] width 55 height 26
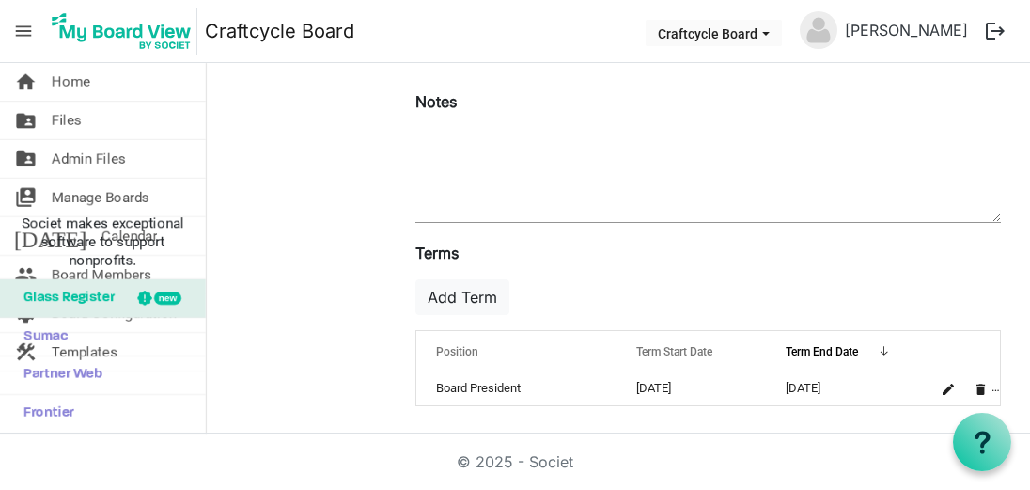
click at [767, 275] on div "Terms Add Term OK OK Cancel Index Position Term Start Date Term End Date terms-…" at bounding box center [708, 331] width 614 height 179
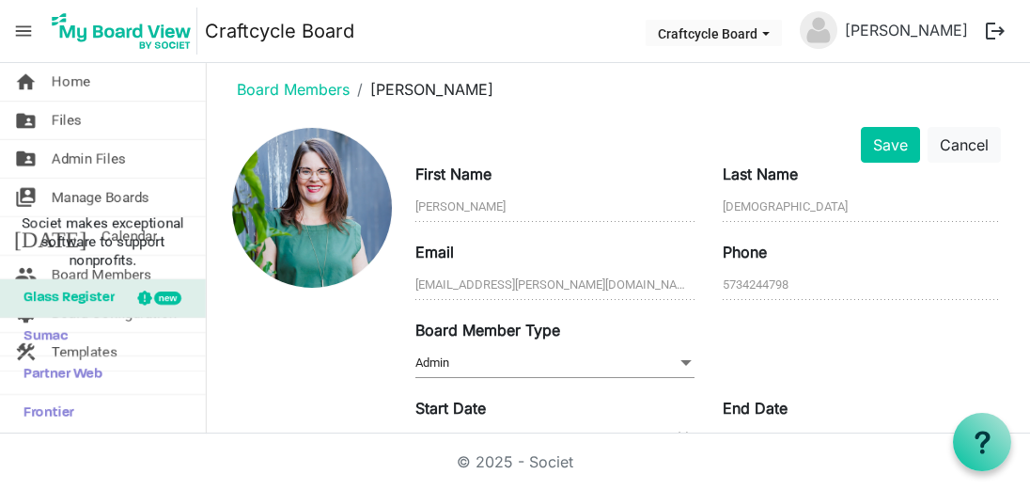
scroll to position [0, 0]
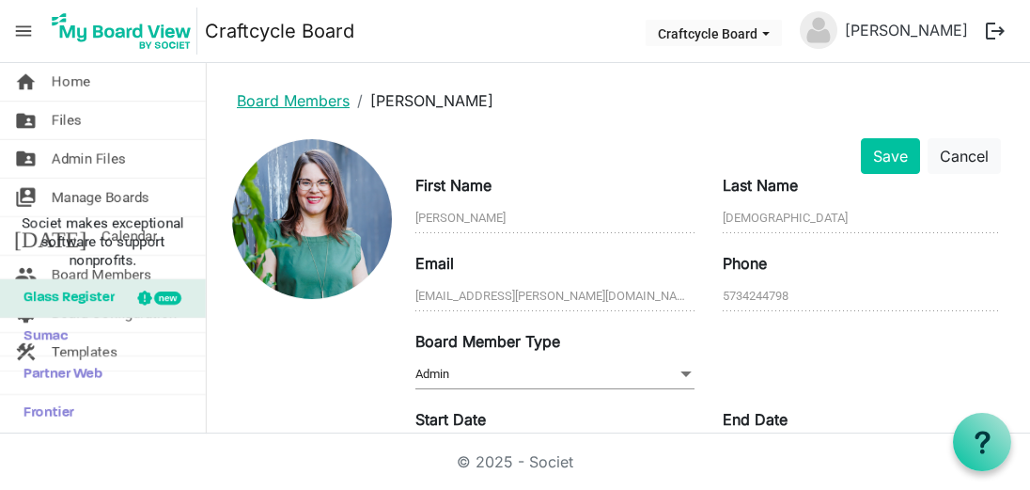
click at [322, 98] on link "Board Members" at bounding box center [293, 100] width 113 height 19
click at [879, 158] on button "Save" at bounding box center [890, 156] width 59 height 36
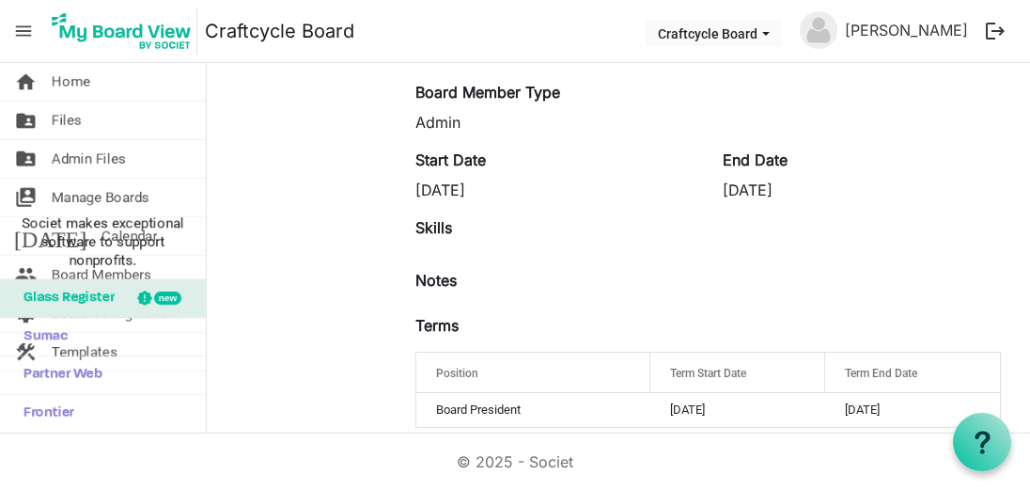
scroll to position [244, 0]
